Goal: Information Seeking & Learning: Learn about a topic

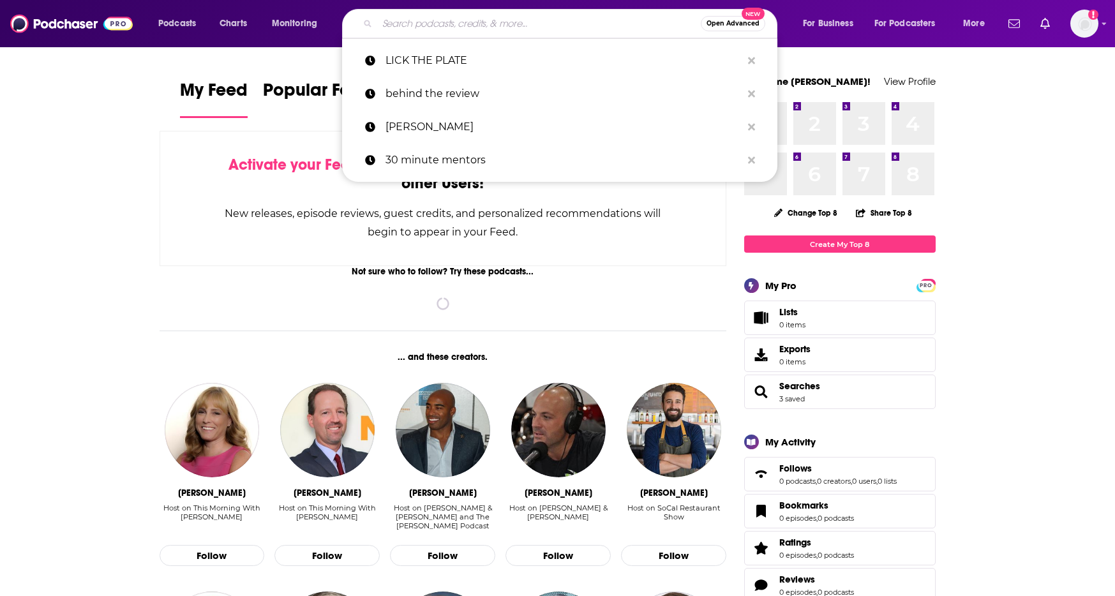
click at [446, 15] on input "Search podcasts, credits, & more..." at bounding box center [539, 23] width 324 height 20
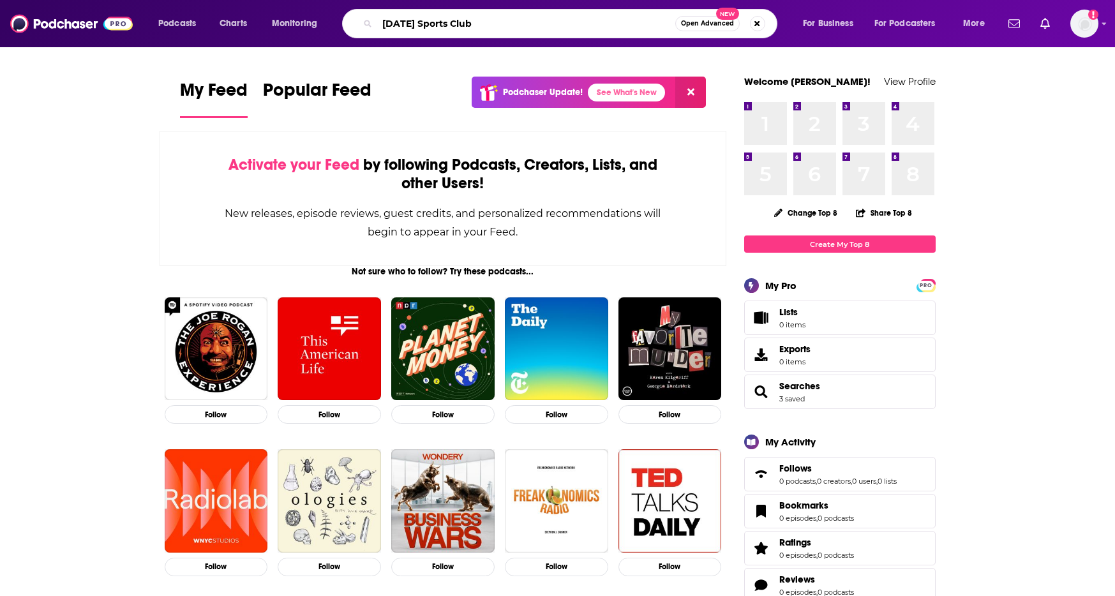
type input "[DATE] Sports Club"
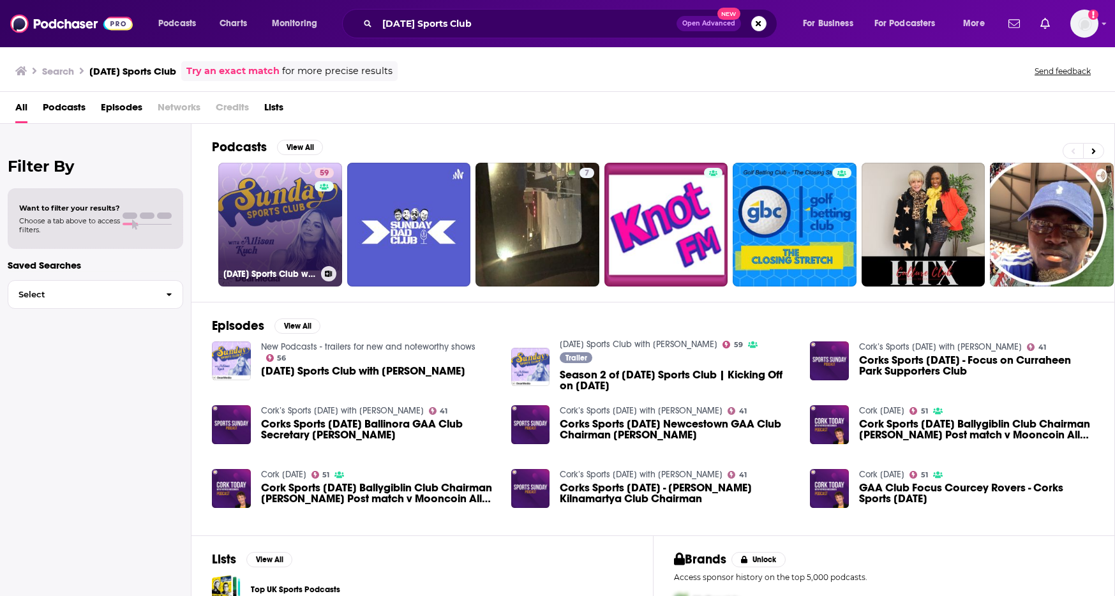
click at [260, 255] on link "59 [DATE] Sports Club with [PERSON_NAME]" at bounding box center [280, 225] width 124 height 124
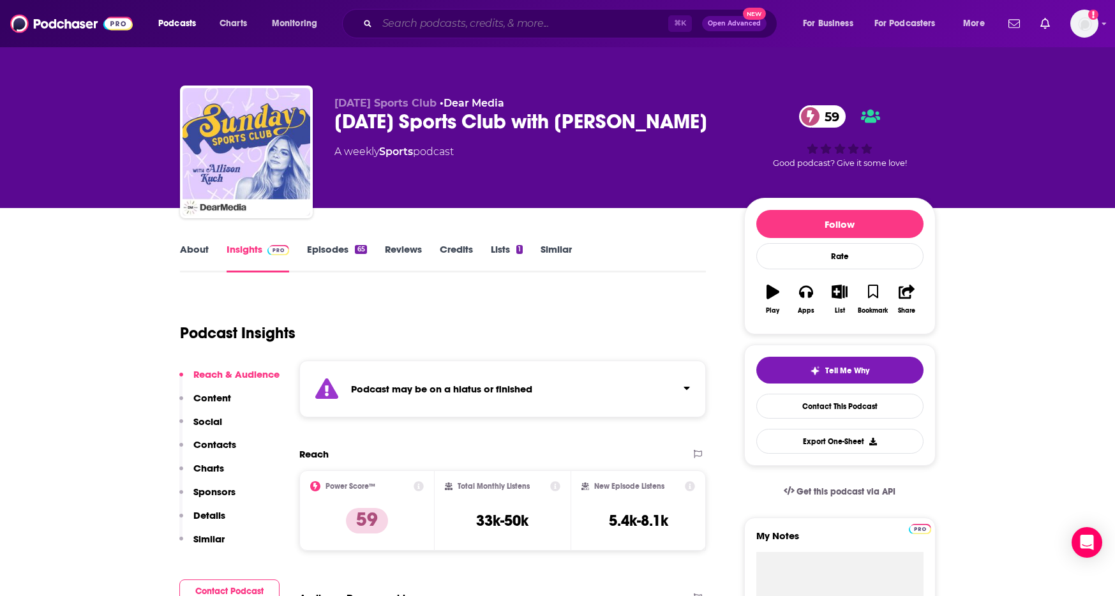
click at [467, 26] on input "Search podcasts, credits, & more..." at bounding box center [522, 23] width 291 height 20
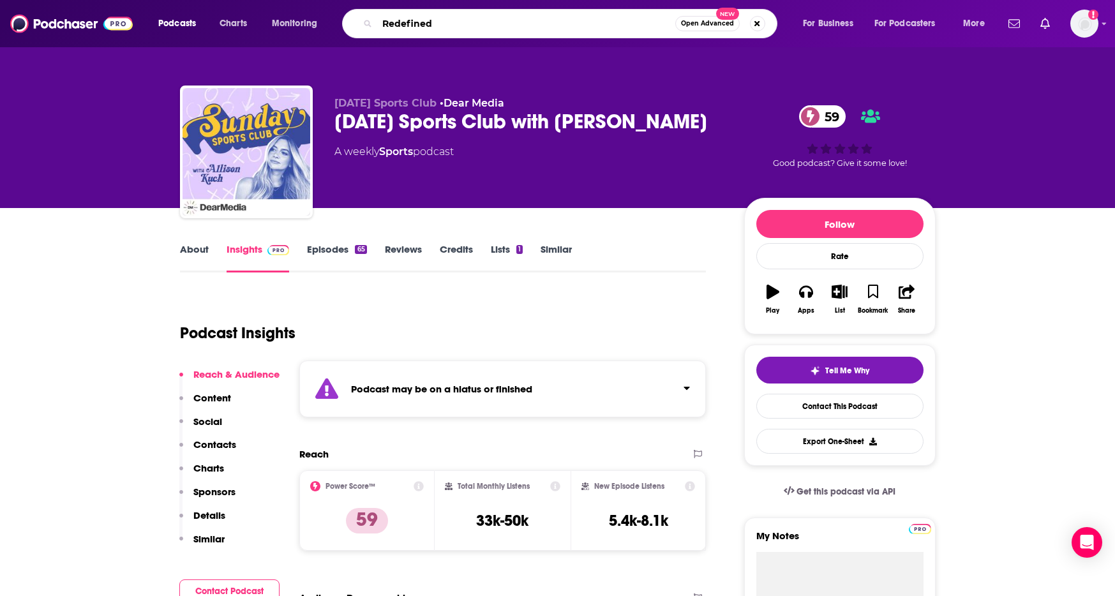
type input "Redefined"
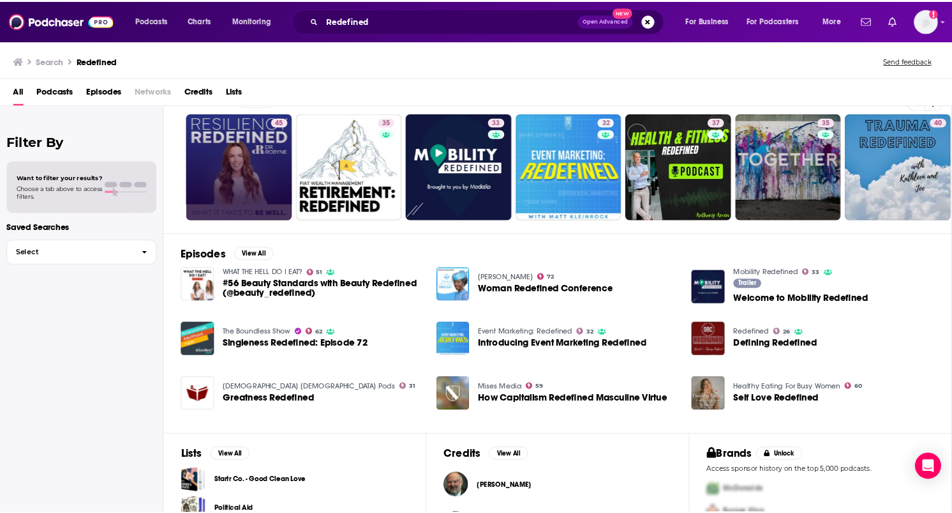
scroll to position [29, 0]
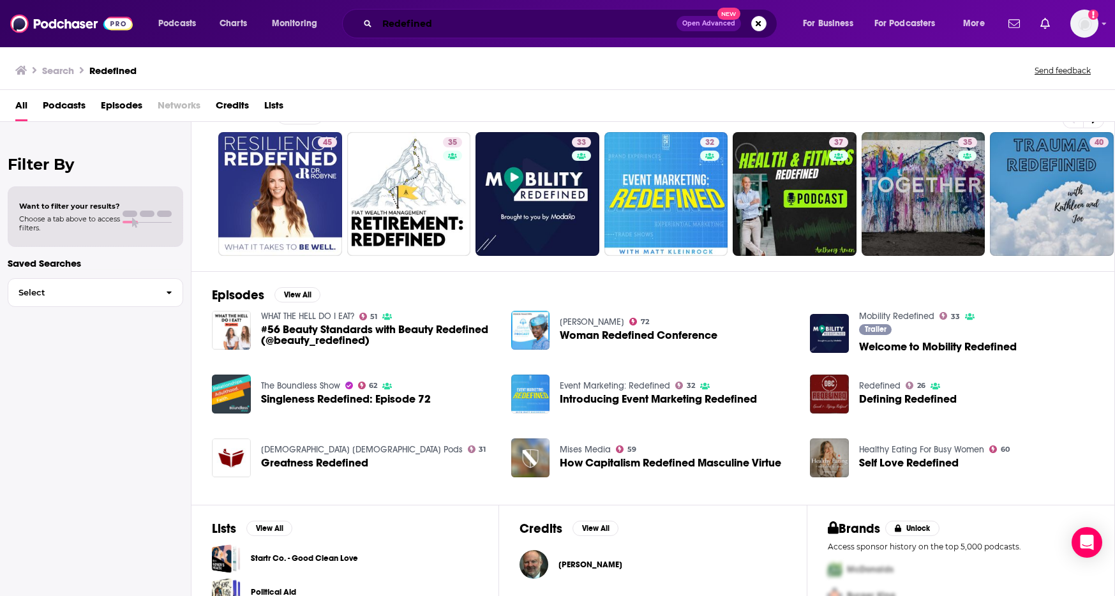
click at [442, 24] on input "Redefined" at bounding box center [526, 23] width 299 height 20
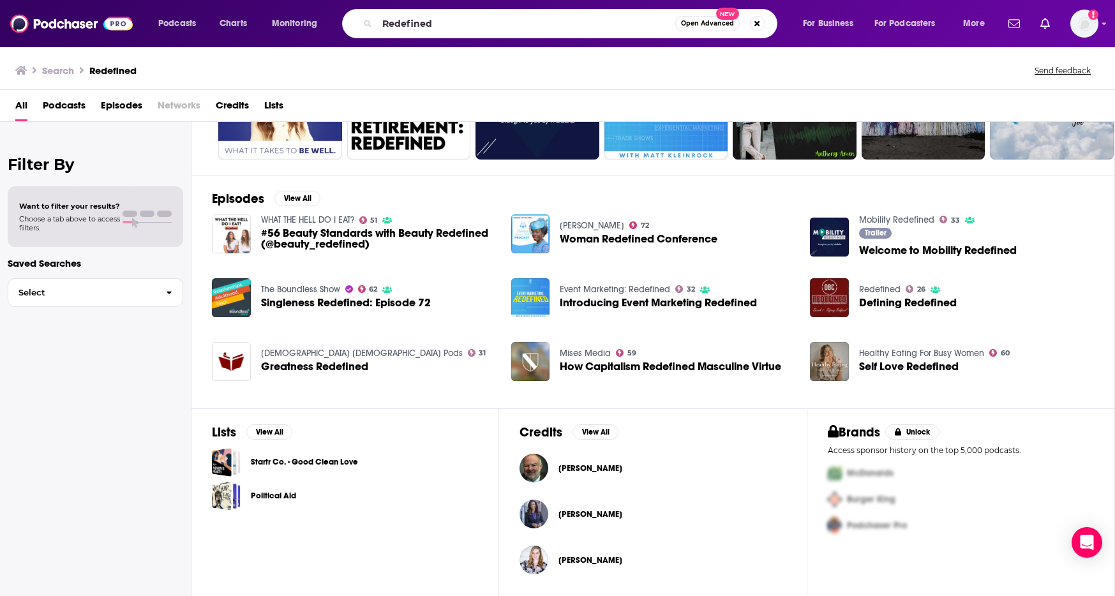
scroll to position [0, 0]
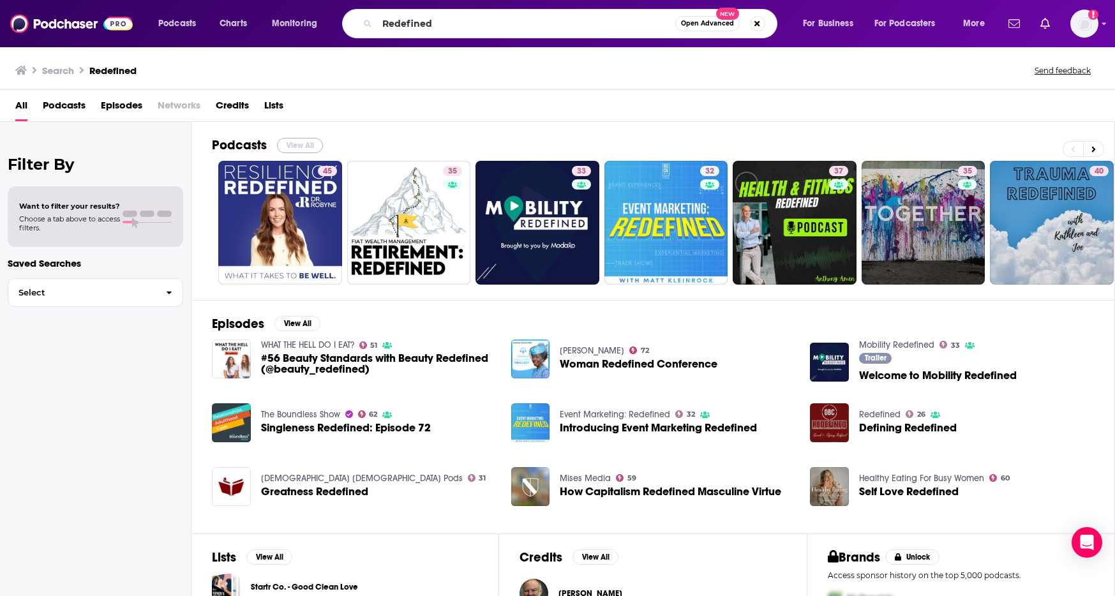
click at [304, 147] on button "View All" at bounding box center [300, 145] width 46 height 15
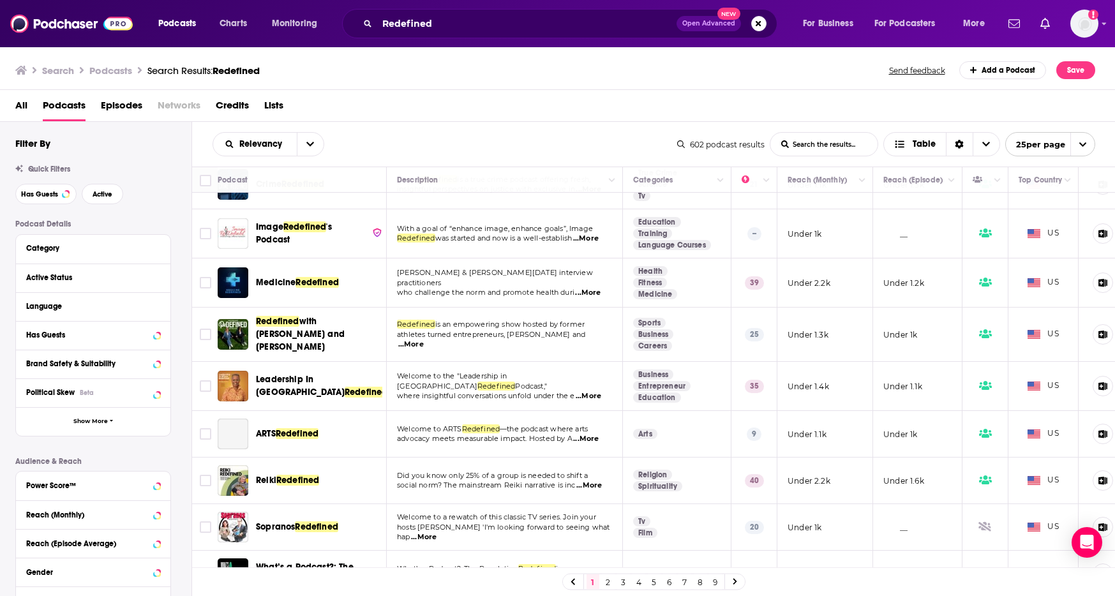
scroll to position [837, 0]
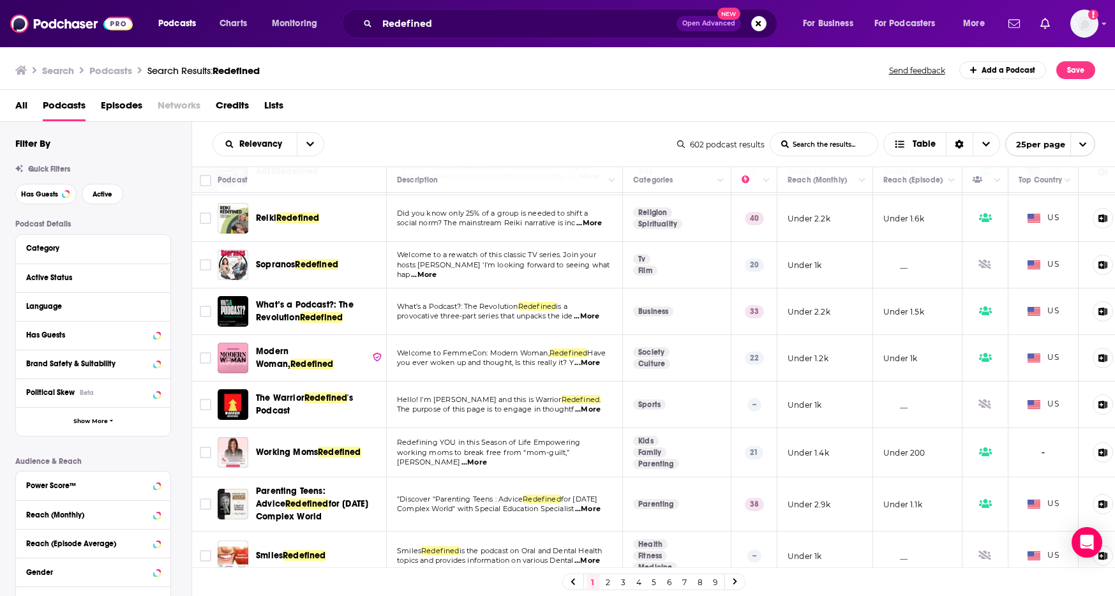
click at [609, 583] on link "2" at bounding box center [608, 581] width 13 height 15
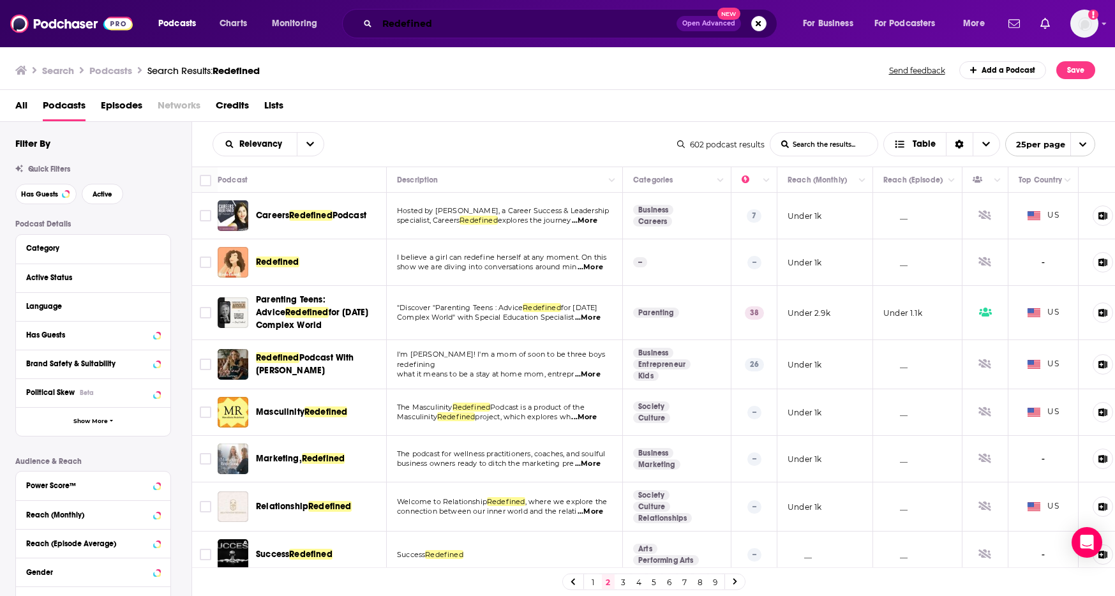
click at [451, 26] on input "Redefined" at bounding box center [526, 23] width 299 height 20
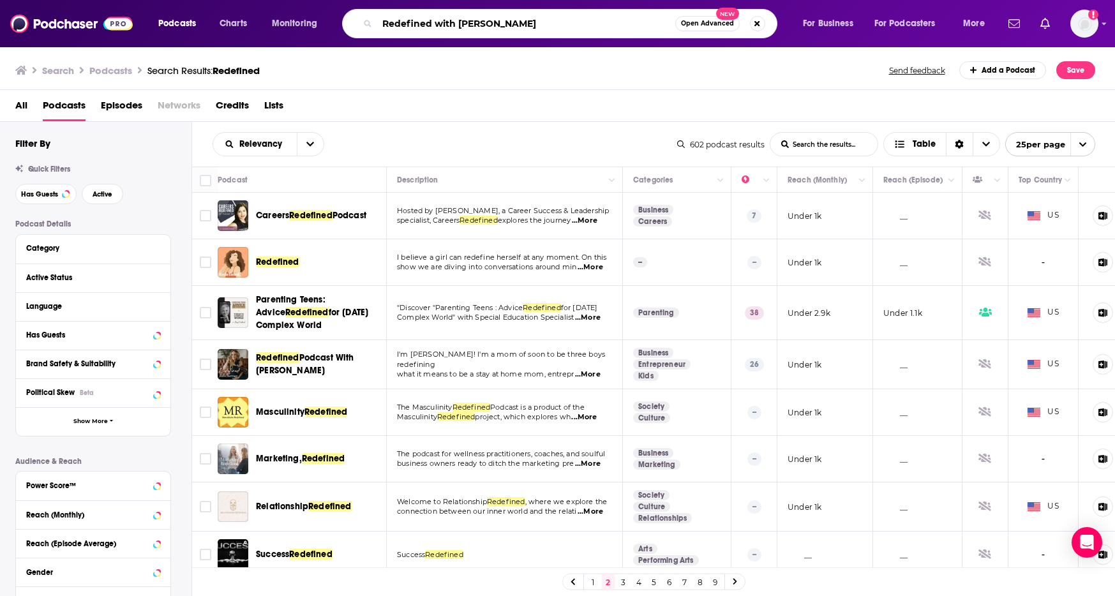
type input "Redefined with [PERSON_NAME]"
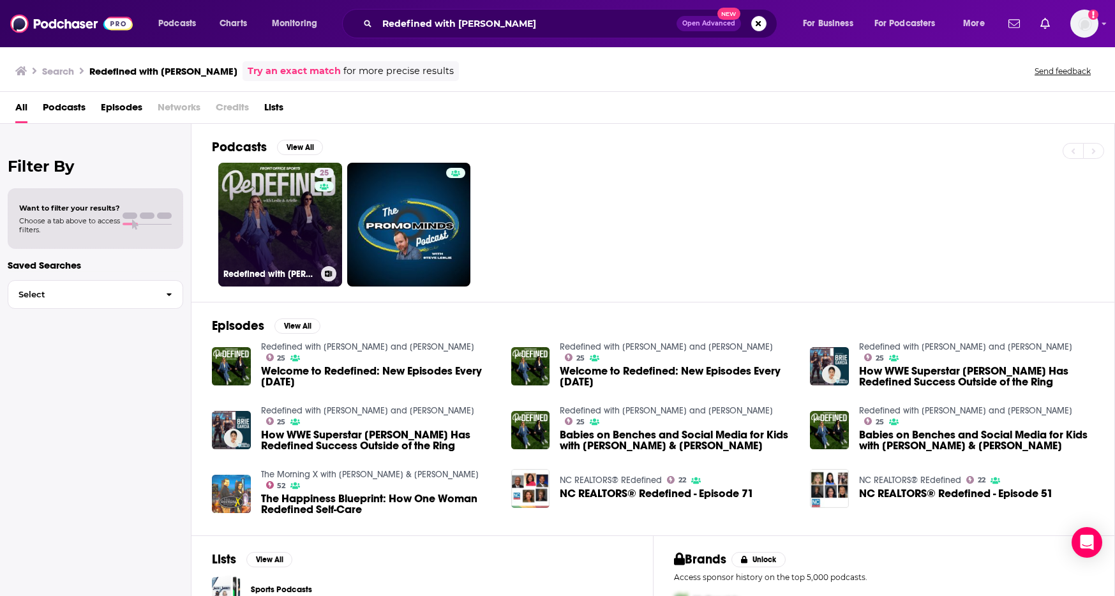
click at [299, 209] on link "25 Redefined with [PERSON_NAME] and [PERSON_NAME]" at bounding box center [280, 225] width 124 height 124
